Goal: Transaction & Acquisition: Purchase product/service

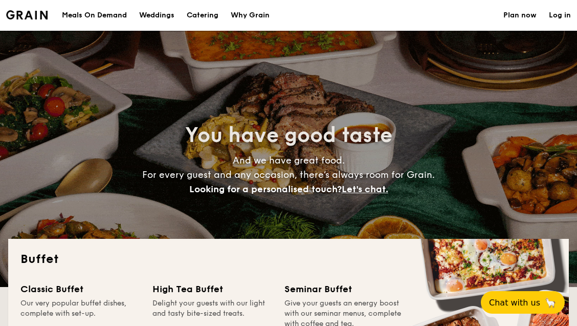
select select
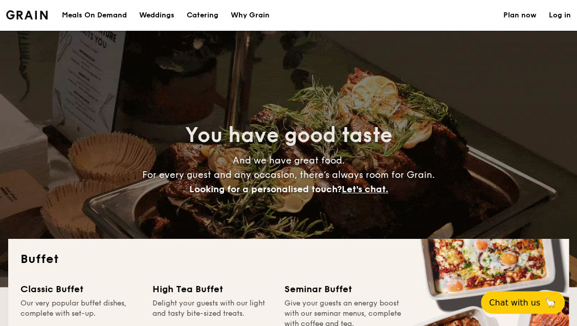
click at [199, 16] on h1 "Catering" at bounding box center [203, 15] width 32 height 31
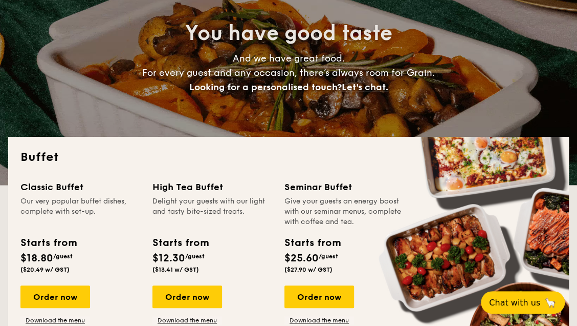
scroll to position [154, 0]
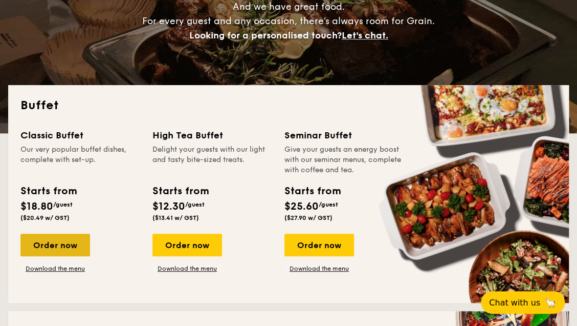
click at [63, 245] on div "Order now" at bounding box center [55, 244] width 70 height 23
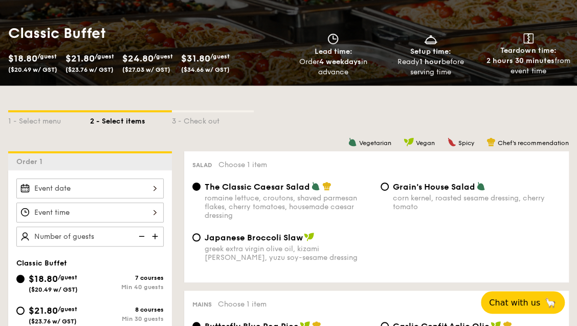
scroll to position [154, 0]
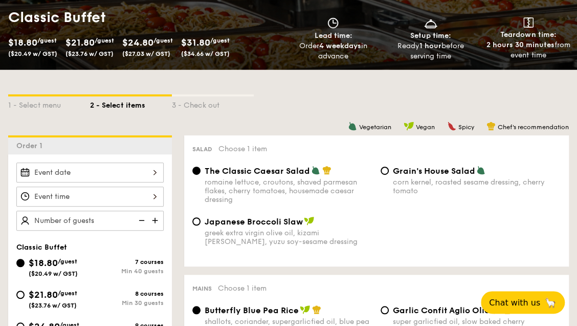
click at [150, 177] on div at bounding box center [89, 172] width 147 height 20
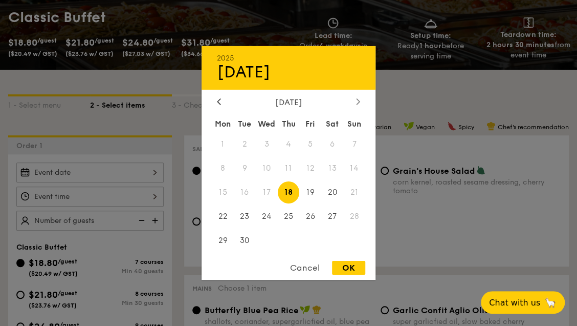
click at [355, 97] on div at bounding box center [358, 102] width 9 height 10
click at [357, 145] on span "5" at bounding box center [355, 144] width 22 height 22
click at [314, 267] on div "Cancel" at bounding box center [305, 268] width 50 height 14
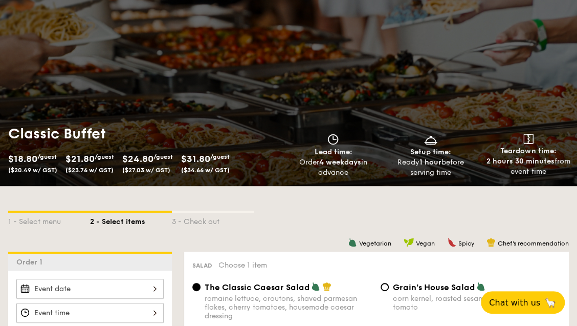
scroll to position [0, 0]
